Goal: Information Seeking & Learning: Learn about a topic

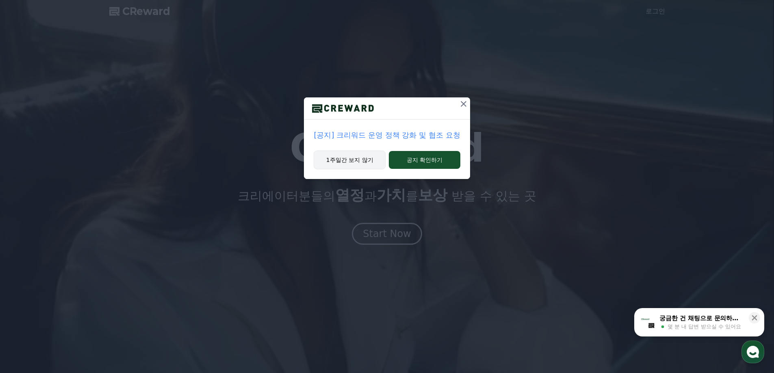
click at [358, 166] on button "1주일간 보지 않기" at bounding box center [350, 160] width 72 height 19
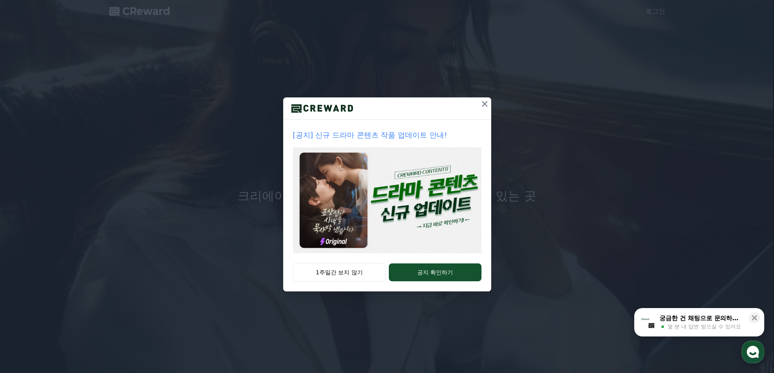
click at [486, 102] on icon at bounding box center [485, 104] width 10 height 10
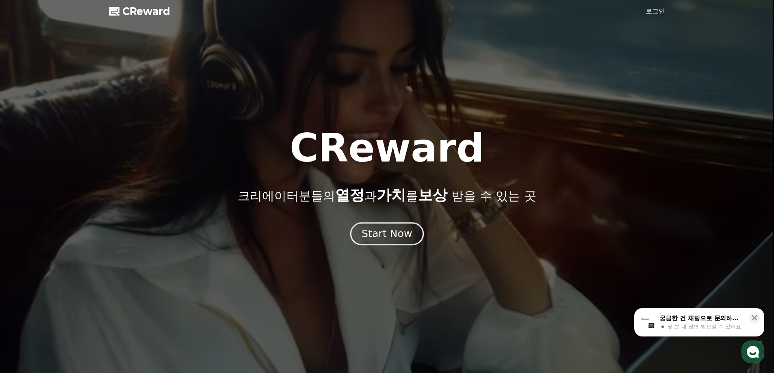
click at [406, 237] on div "Start Now" at bounding box center [387, 234] width 50 height 14
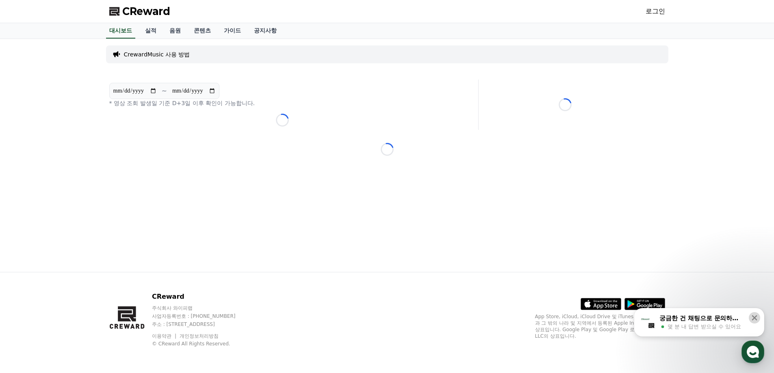
click at [760, 318] on button at bounding box center [754, 318] width 11 height 11
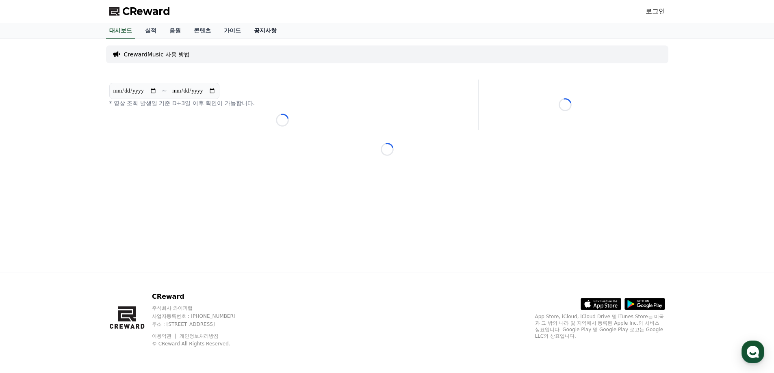
click at [263, 35] on link "공지사항" at bounding box center [266, 30] width 36 height 15
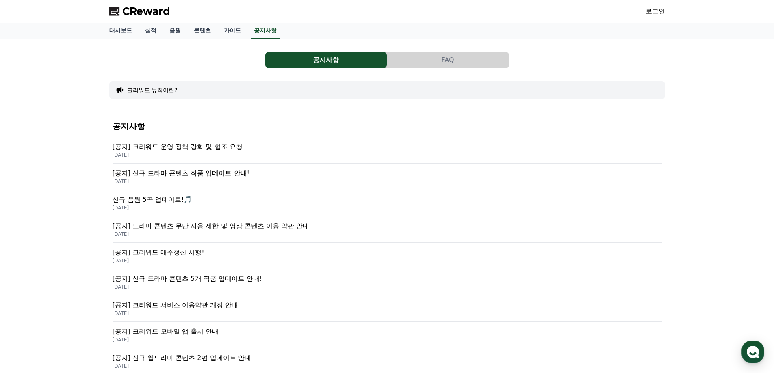
click at [215, 148] on p "[공지] 크리워드 운영 정책 강화 및 협조 요청" at bounding box center [387, 147] width 549 height 10
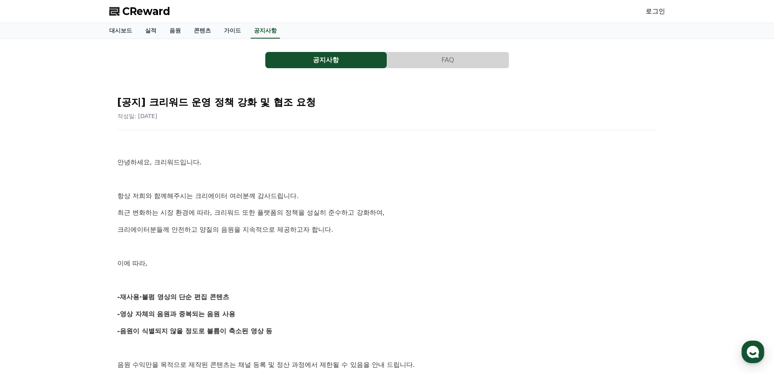
click at [467, 59] on button "FAQ" at bounding box center [448, 60] width 122 height 16
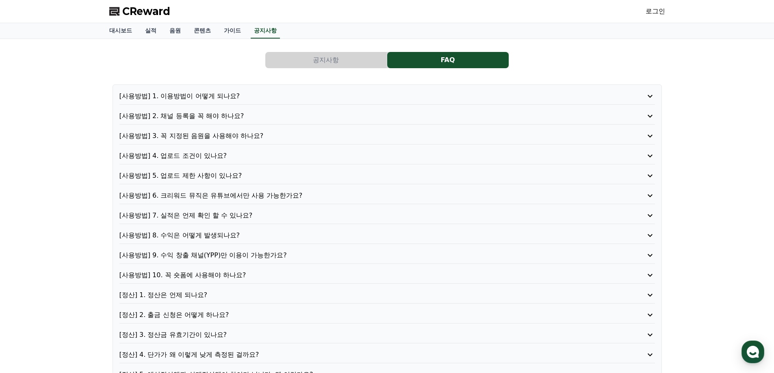
click at [224, 179] on p "[사용방법] 5. 업로드 제한 사항이 있나요?" at bounding box center [365, 176] width 493 height 10
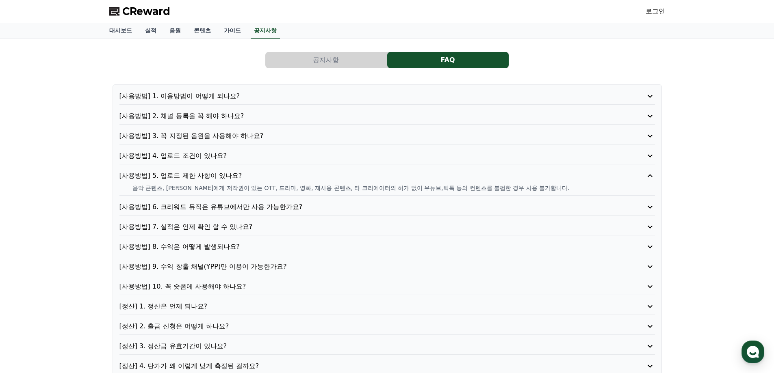
click at [329, 205] on p "[사용방법] 6. 크리워드 뮤직은 유튜브에서만 사용 가능한가요?" at bounding box center [365, 207] width 493 height 10
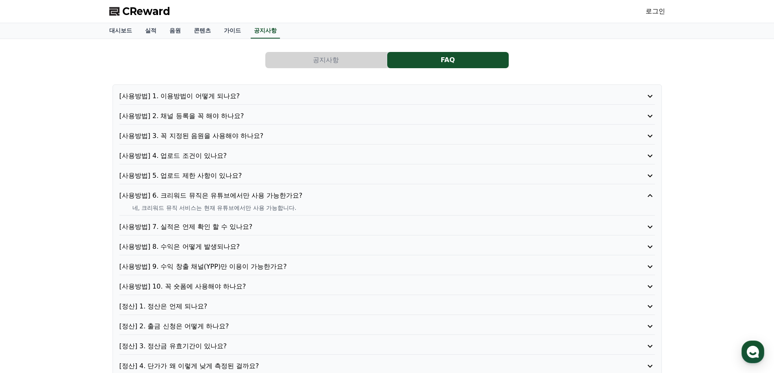
click at [234, 246] on p "[사용방법] 8. 수익은 어떻게 발생되나요?" at bounding box center [365, 247] width 493 height 10
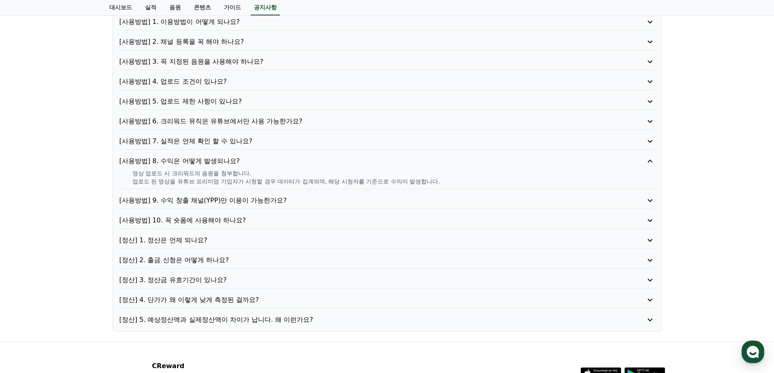
scroll to position [81, 0]
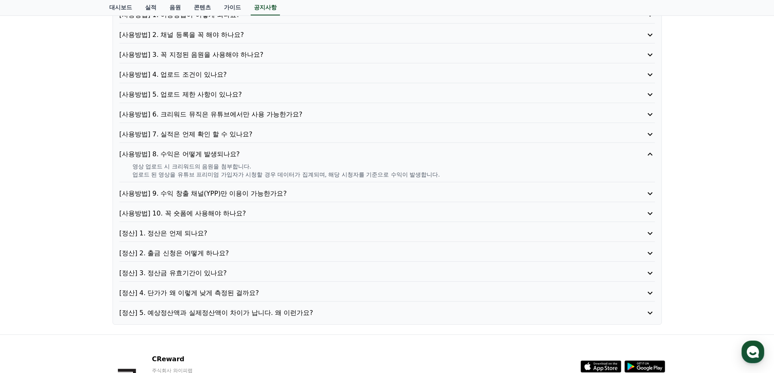
click at [230, 219] on div "[사용방법] 10. 꼭 숏폼에 사용해야 하나요?" at bounding box center [387, 215] width 536 height 13
click at [232, 216] on p "[사용방법] 10. 꼭 숏폼에 사용해야 하나요?" at bounding box center [365, 214] width 493 height 10
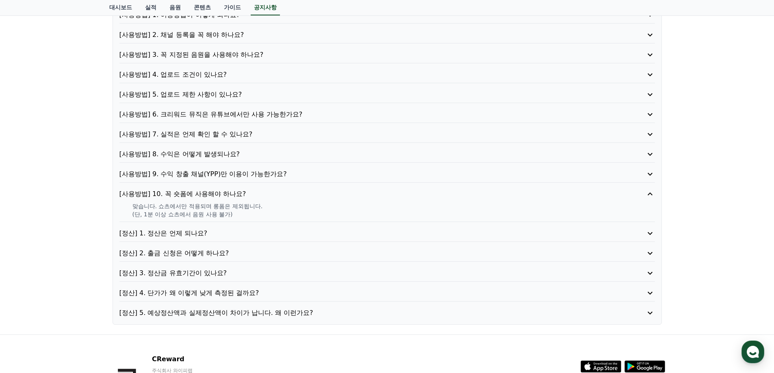
click at [206, 230] on p "[정산] 1. 정산은 언제 되나요?" at bounding box center [365, 234] width 493 height 10
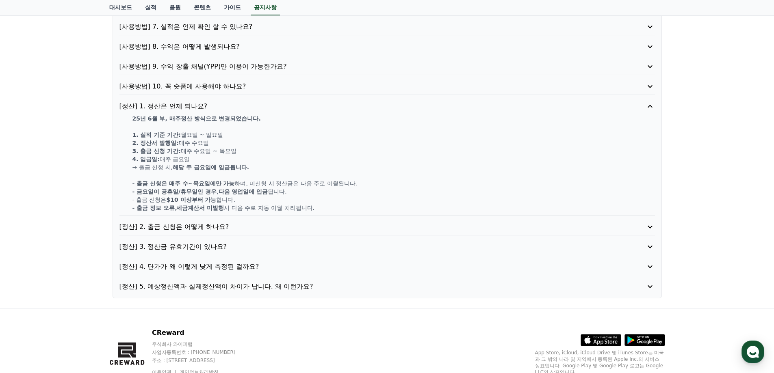
scroll to position [203, 0]
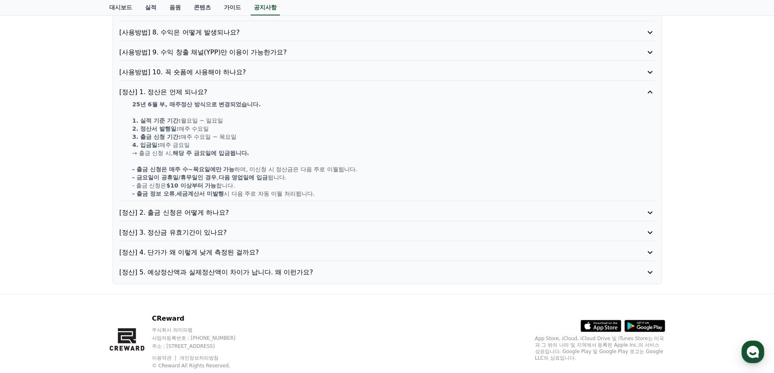
click at [209, 254] on p "[정산] 4. 단가가 왜 이렇게 낮게 측정된 걸까요?" at bounding box center [365, 253] width 493 height 10
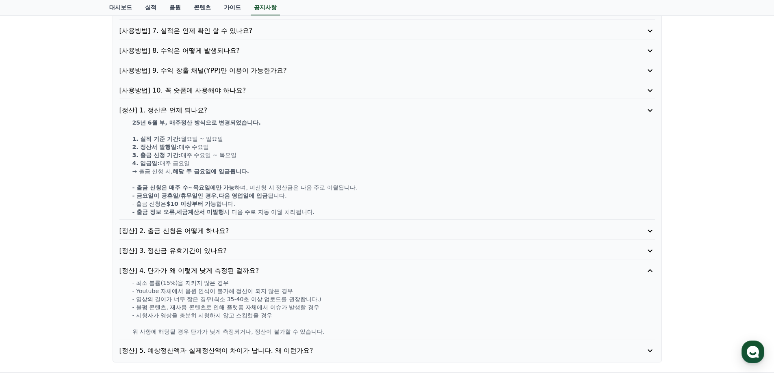
scroll to position [185, 0]
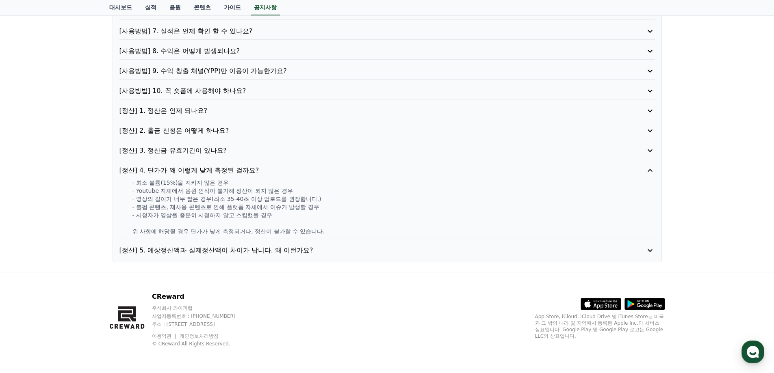
click at [243, 255] on p "[정산] 5. 예상정산액과 실제정산액이 차이가 납니다. 왜 이런가요?" at bounding box center [365, 251] width 493 height 10
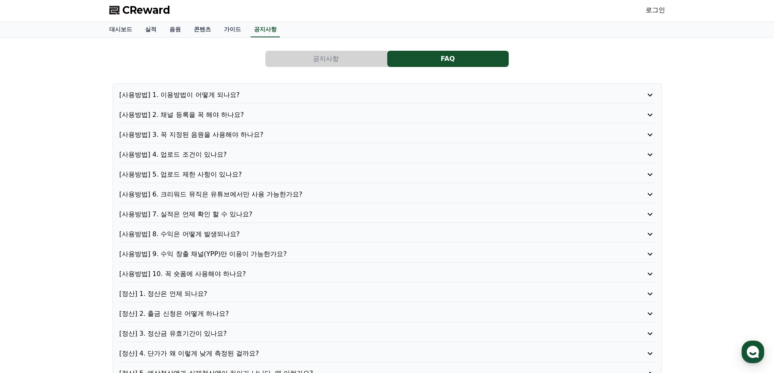
scroll to position [0, 0]
click at [201, 30] on link "콘텐츠" at bounding box center [202, 30] width 30 height 15
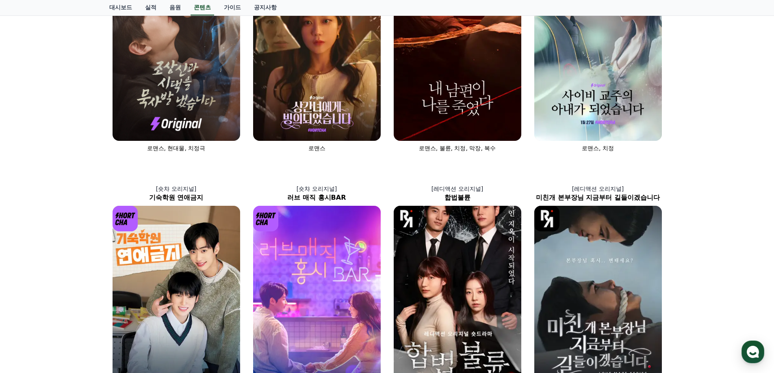
scroll to position [163, 0]
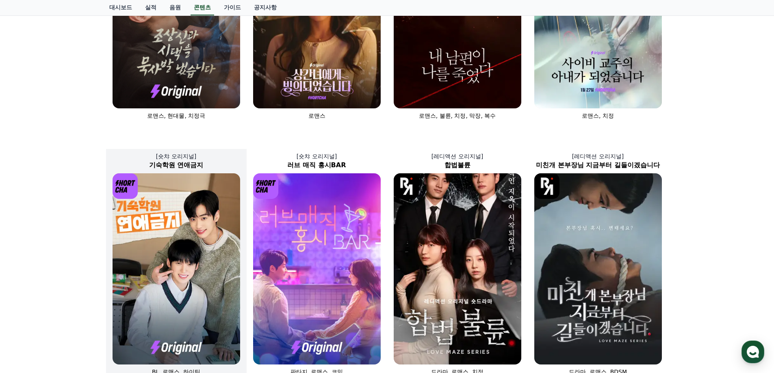
click at [181, 223] on img at bounding box center [177, 269] width 128 height 191
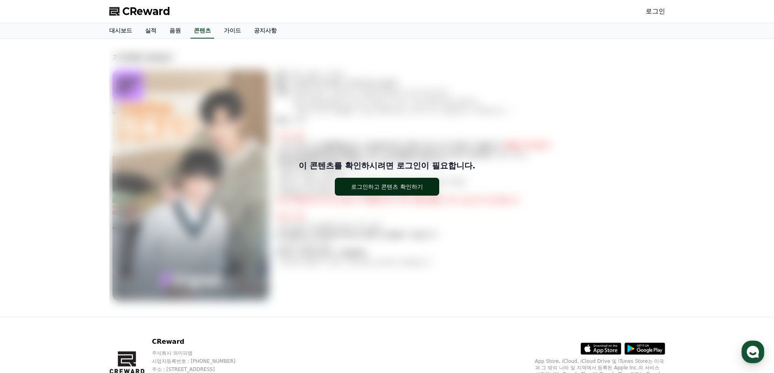
click at [374, 191] on div "로그인하고 콘텐츠 확인하기" at bounding box center [387, 187] width 72 height 8
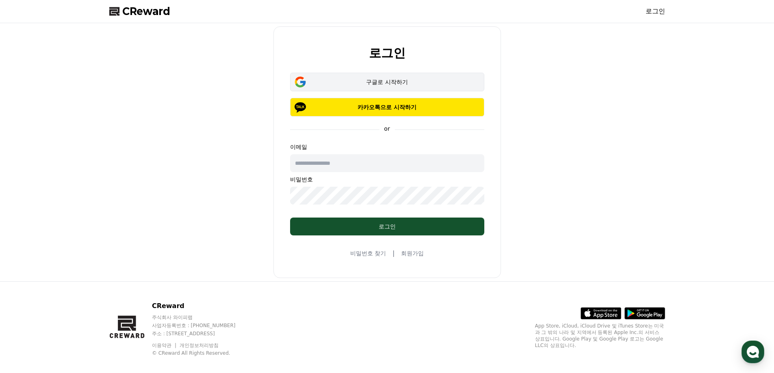
click at [398, 78] on div "구글로 시작하기" at bounding box center [387, 82] width 171 height 8
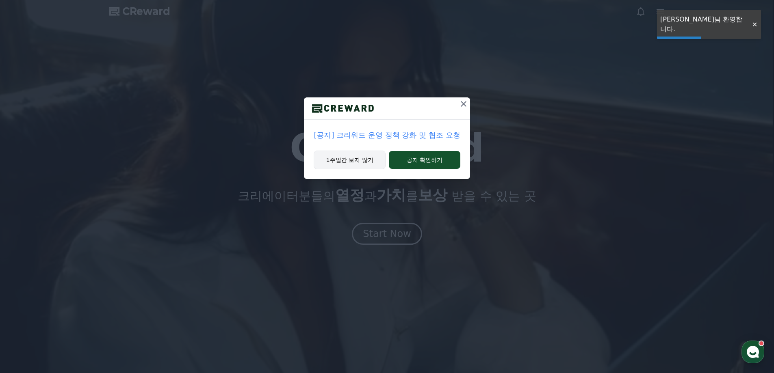
click at [342, 161] on button "1주일간 보지 않기" at bounding box center [350, 160] width 72 height 19
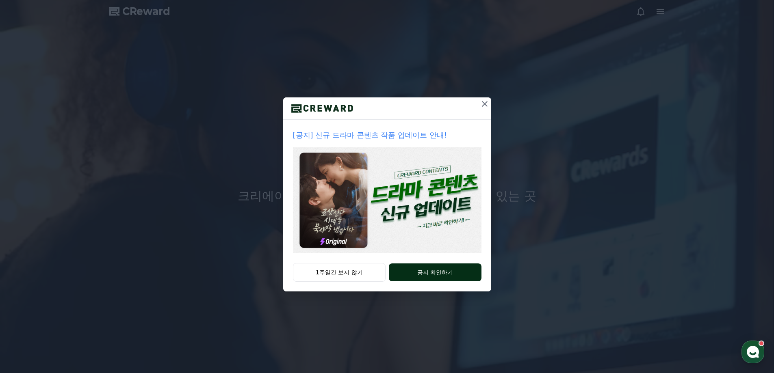
click at [444, 272] on button "공지 확인하기" at bounding box center [435, 273] width 92 height 18
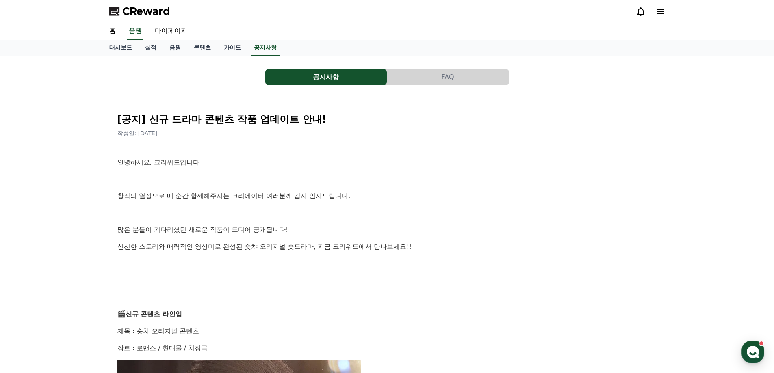
click at [429, 85] on button "FAQ" at bounding box center [448, 77] width 122 height 16
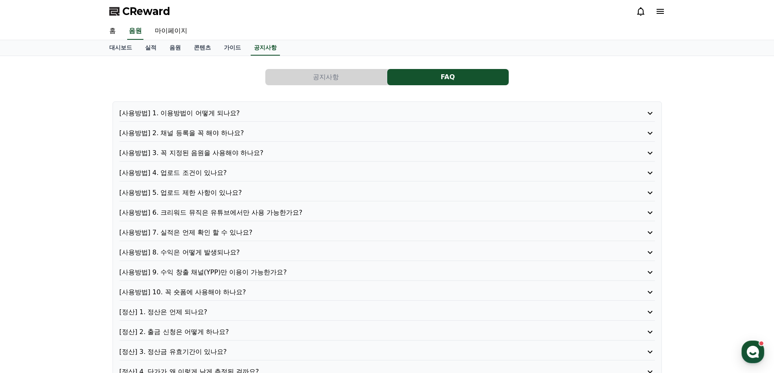
click at [324, 78] on button "공지사항" at bounding box center [326, 77] width 122 height 16
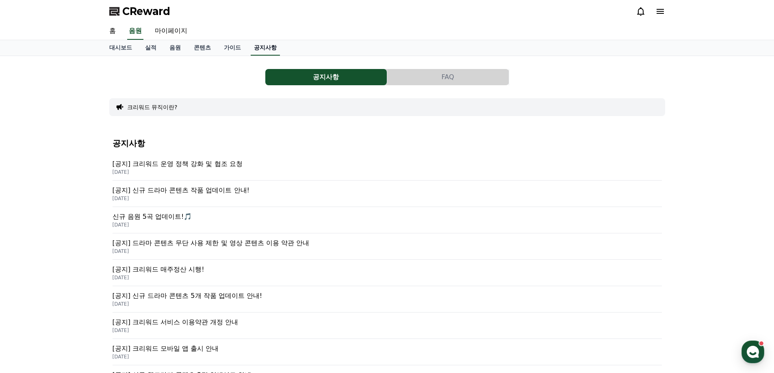
click at [254, 54] on link "공지사항" at bounding box center [265, 47] width 29 height 15
click at [255, 54] on link "공지사항" at bounding box center [265, 47] width 29 height 15
click at [328, 79] on button "공지사항" at bounding box center [326, 77] width 122 height 16
click at [177, 33] on link "마이페이지" at bounding box center [171, 31] width 46 height 17
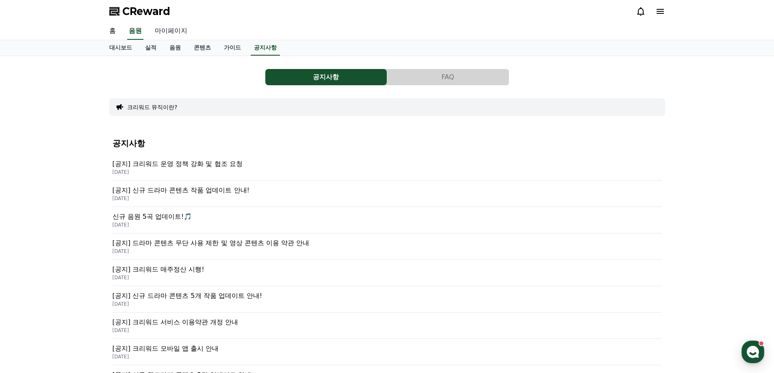
select select "**********"
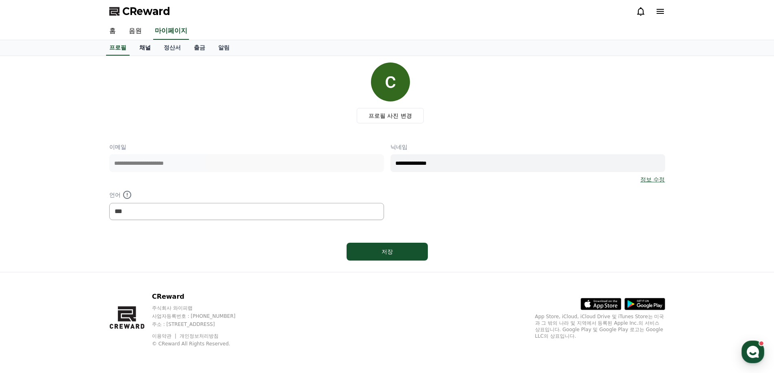
click at [149, 48] on link "채널" at bounding box center [145, 47] width 24 height 15
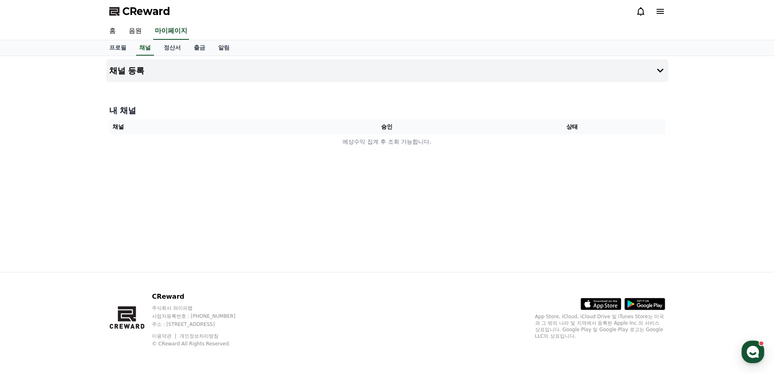
click at [114, 31] on link "홈" at bounding box center [113, 31] width 20 height 17
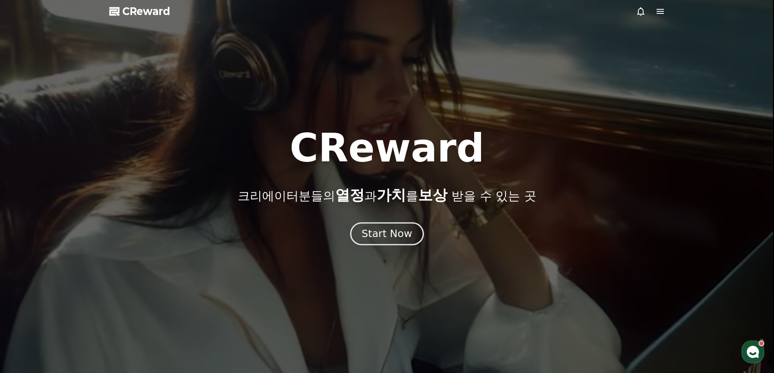
click at [371, 237] on div "Start Now" at bounding box center [387, 234] width 50 height 14
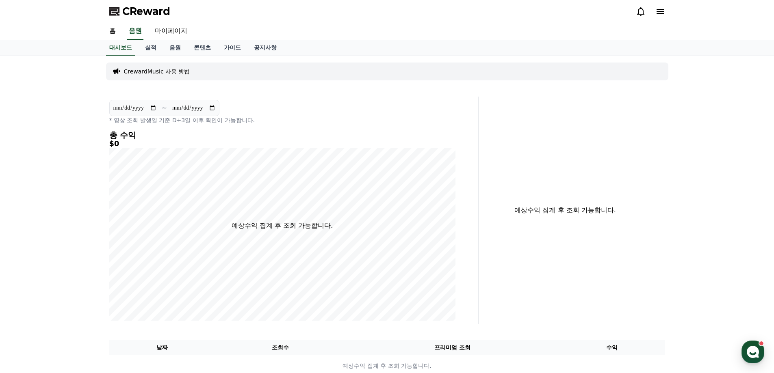
click at [658, 14] on icon at bounding box center [661, 12] width 10 height 10
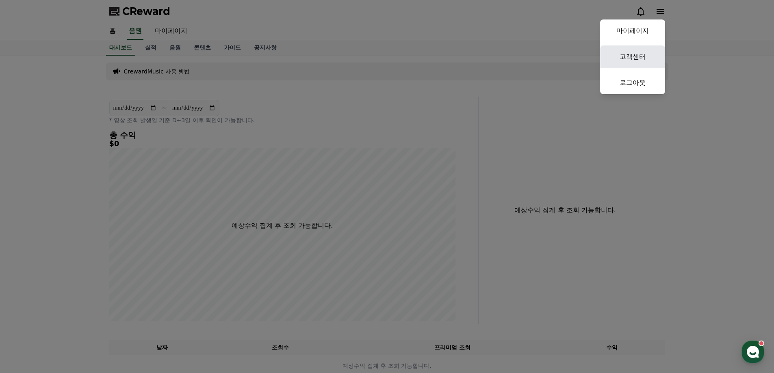
click at [647, 55] on link "고객센터" at bounding box center [632, 57] width 65 height 23
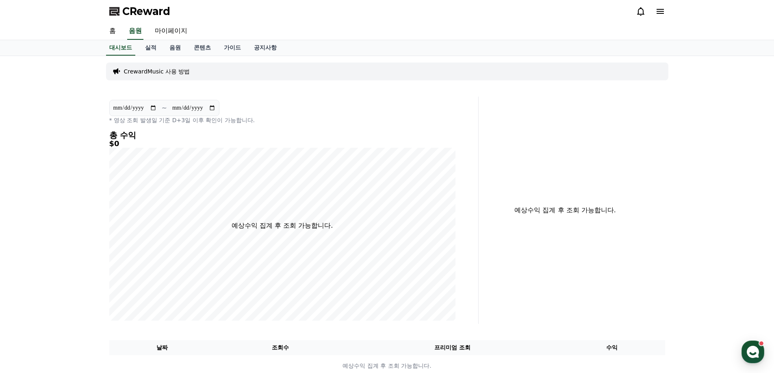
click at [656, 13] on icon at bounding box center [661, 12] width 10 height 10
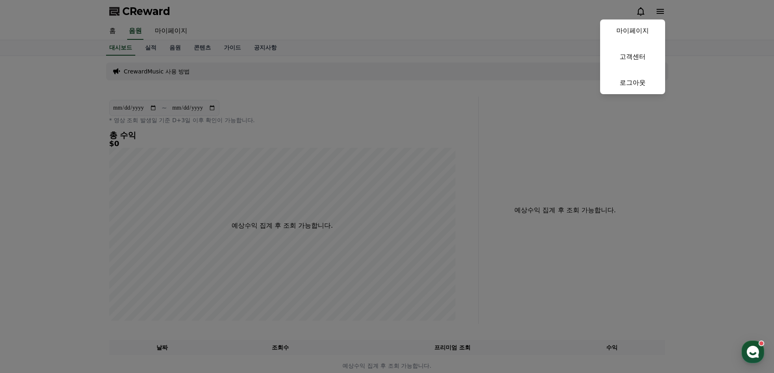
click at [312, 107] on button "close" at bounding box center [387, 186] width 774 height 373
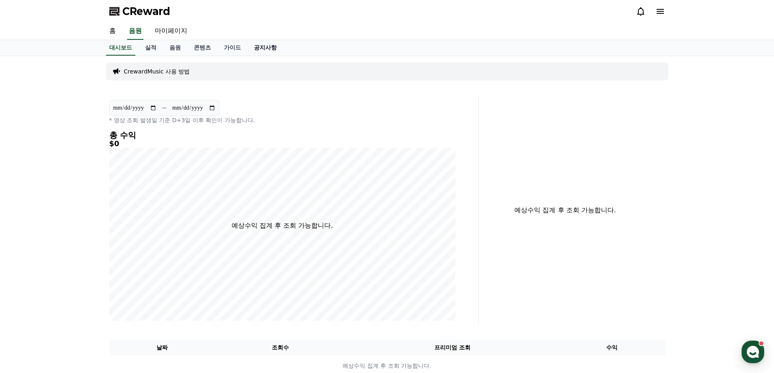
click at [266, 47] on link "공지사항" at bounding box center [266, 47] width 36 height 15
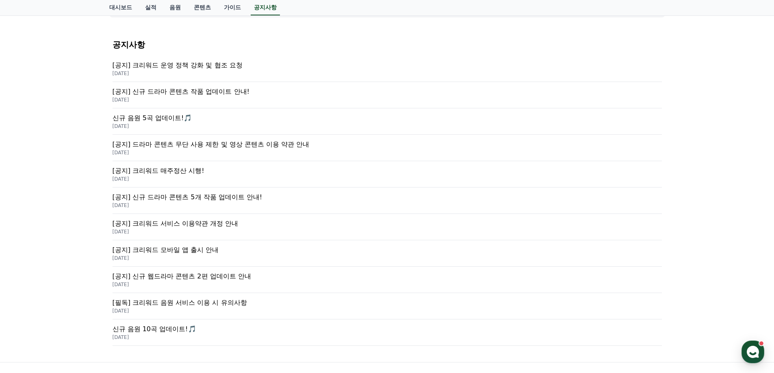
scroll to position [122, 0]
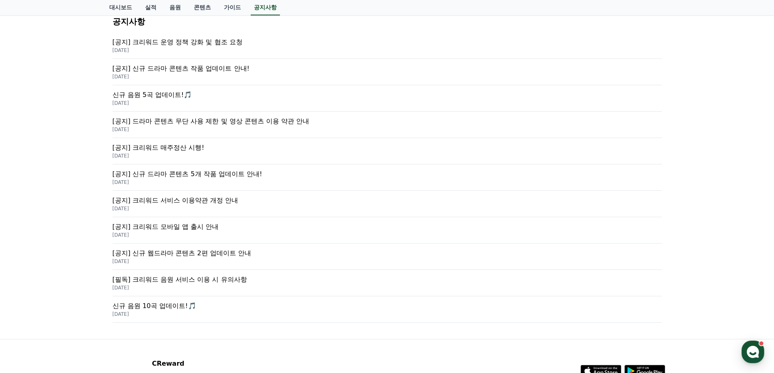
click at [232, 281] on p "[필독] 크리워드 음원 서비스 이용 시 유의사항" at bounding box center [387, 280] width 549 height 10
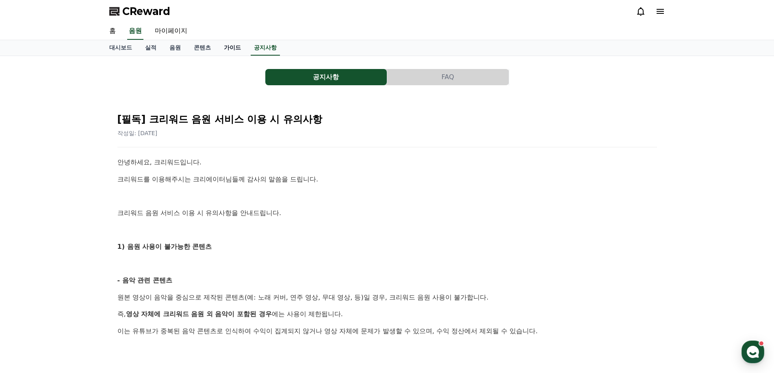
click at [231, 49] on link "가이드" at bounding box center [232, 47] width 30 height 15
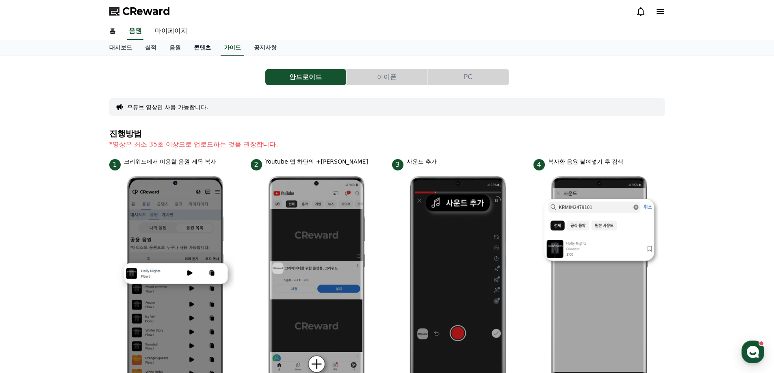
click at [195, 47] on link "콘텐츠" at bounding box center [202, 47] width 30 height 15
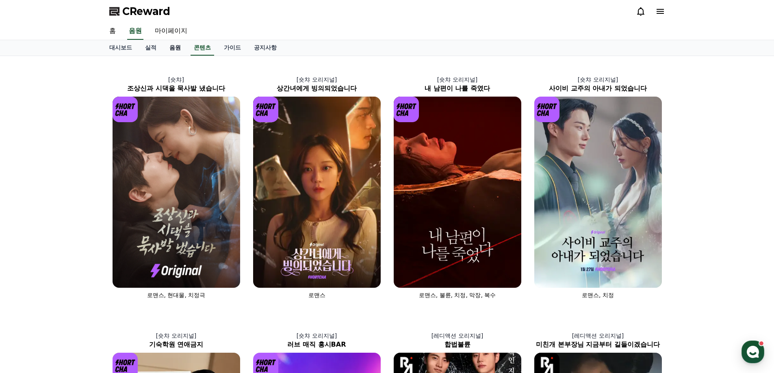
click at [178, 50] on link "음원" at bounding box center [175, 47] width 24 height 15
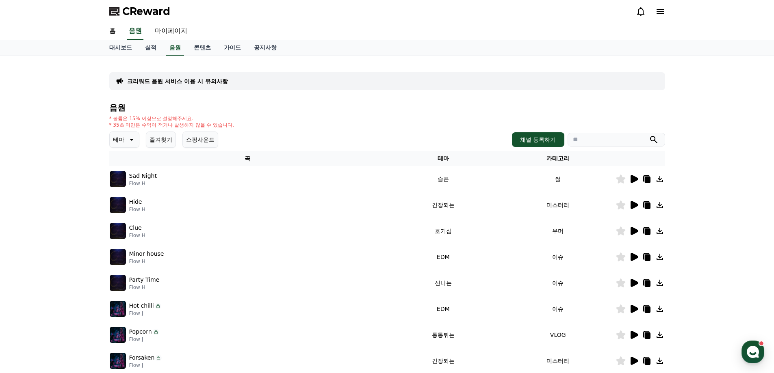
click at [165, 46] on div "대시보드 실적 음원 콘텐츠 가이드 공지사항" at bounding box center [387, 47] width 569 height 15
click at [154, 46] on link "실적" at bounding box center [151, 47] width 24 height 15
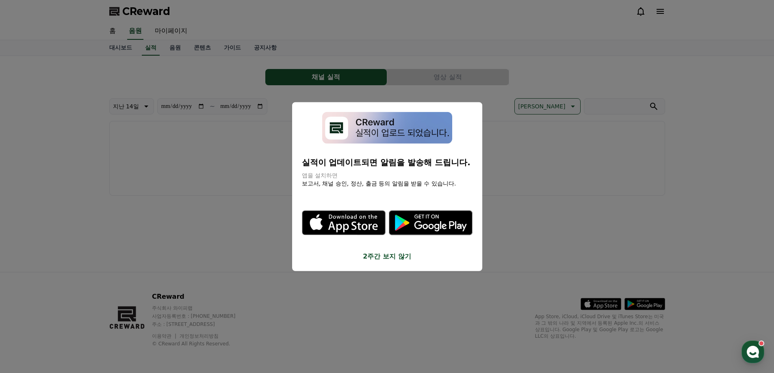
click at [395, 261] on button "2주간 보지 않기" at bounding box center [387, 257] width 171 height 10
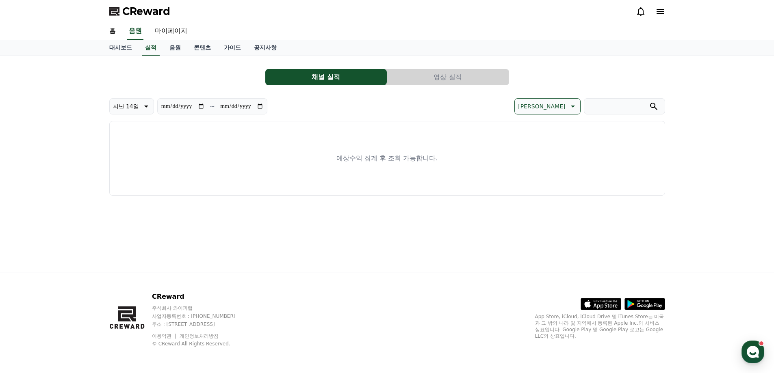
click at [146, 7] on span "CReward" at bounding box center [146, 11] width 48 height 13
